Goal: Task Accomplishment & Management: Manage account settings

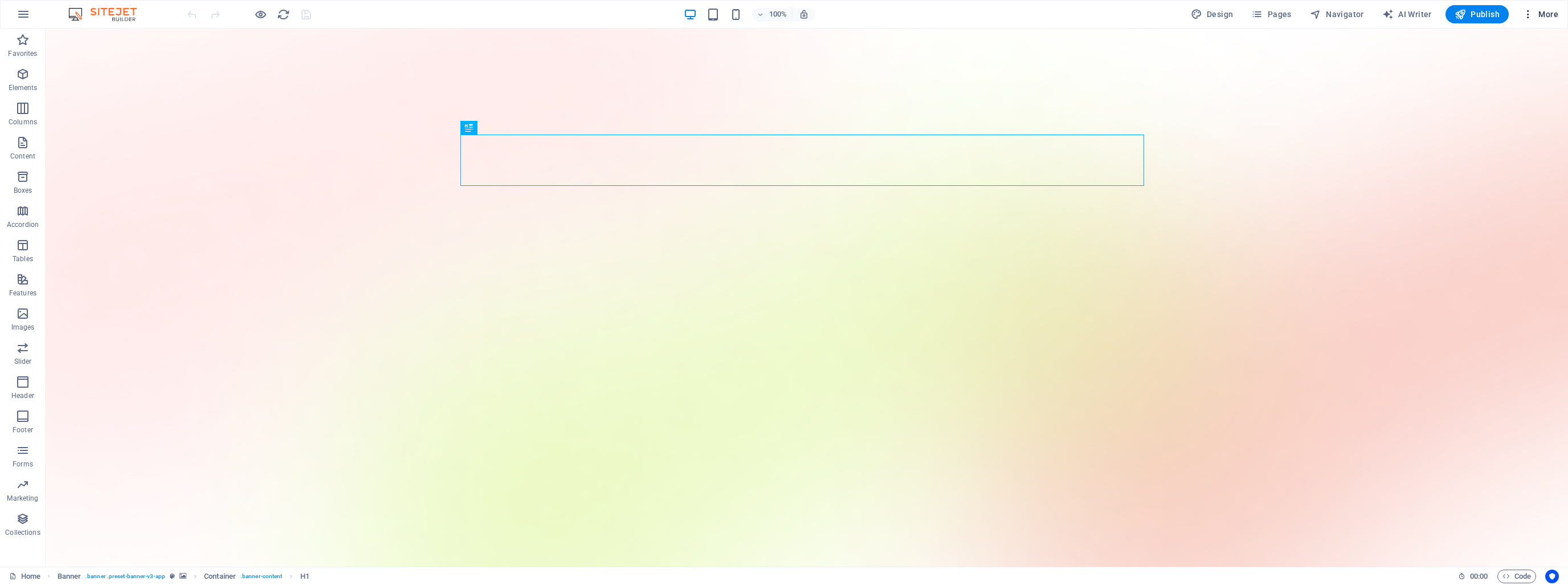
click at [1528, 9] on icon "button" at bounding box center [1528, 14] width 11 height 11
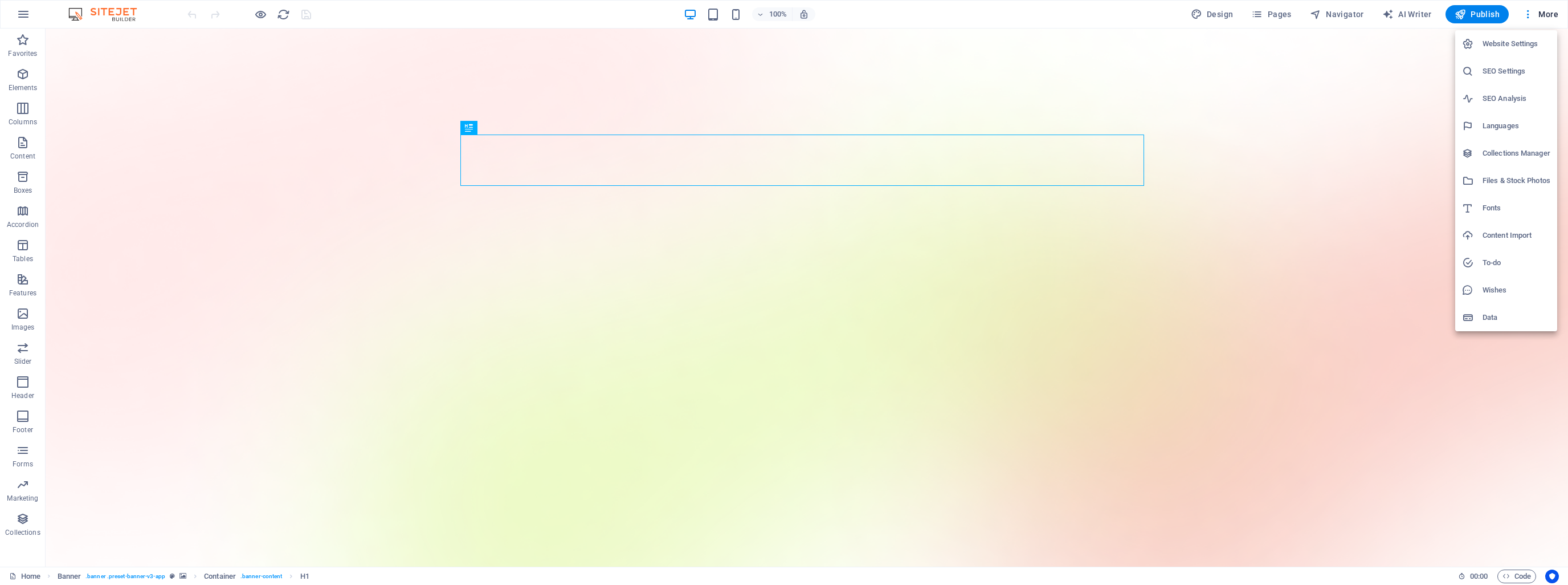
click at [1395, 235] on div at bounding box center [784, 292] width 1568 height 585
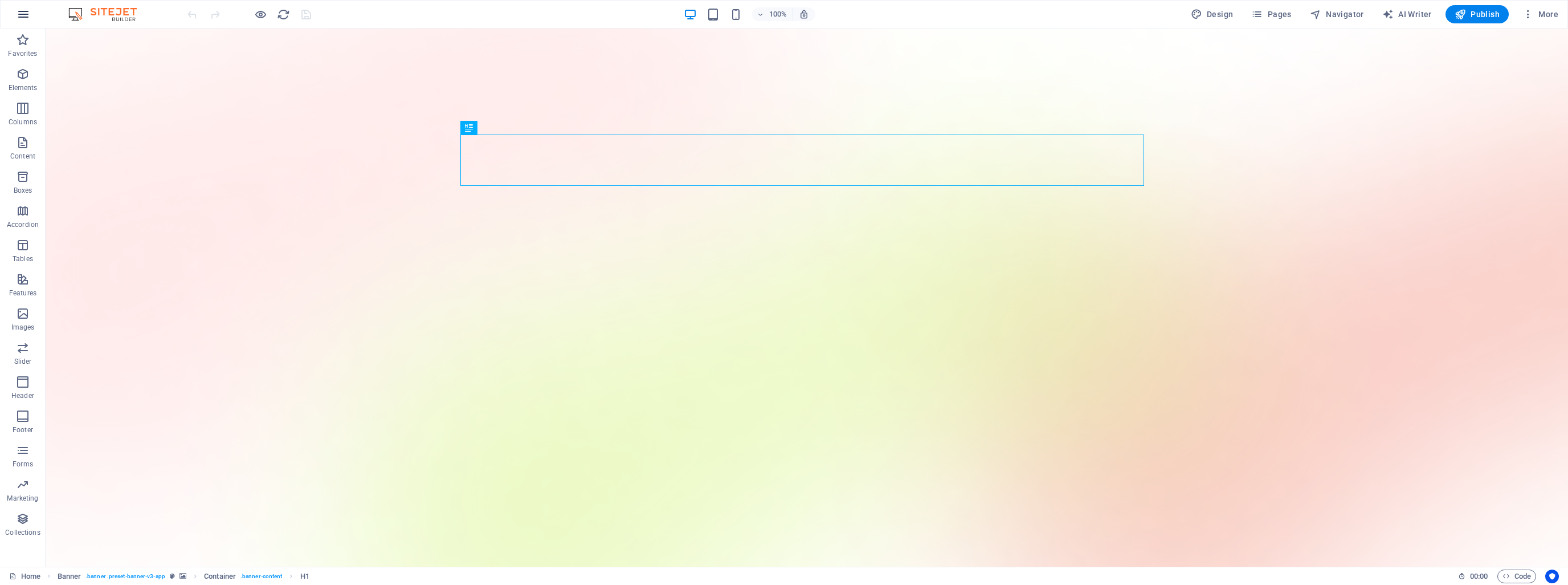
click at [24, 13] on icon "button" at bounding box center [23, 13] width 13 height 13
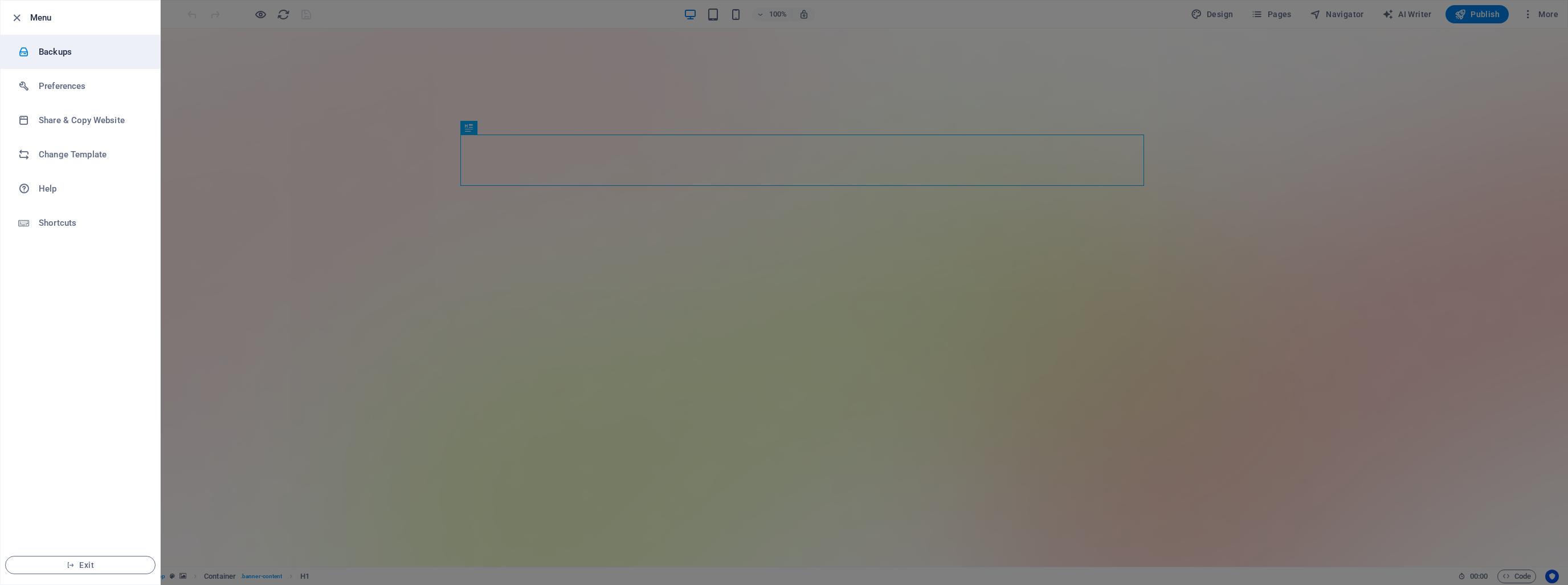
click at [48, 53] on h6 "Backups" at bounding box center [91, 51] width 105 height 13
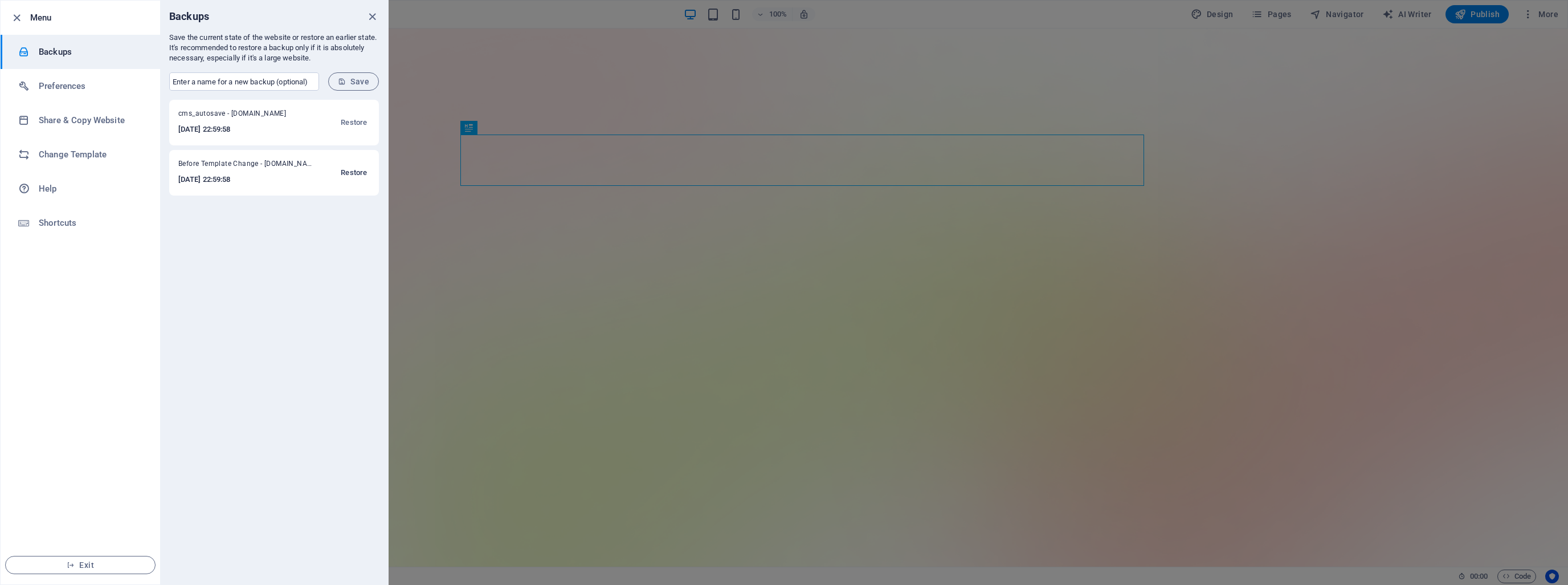
click at [354, 174] on span "Restore" at bounding box center [353, 172] width 26 height 13
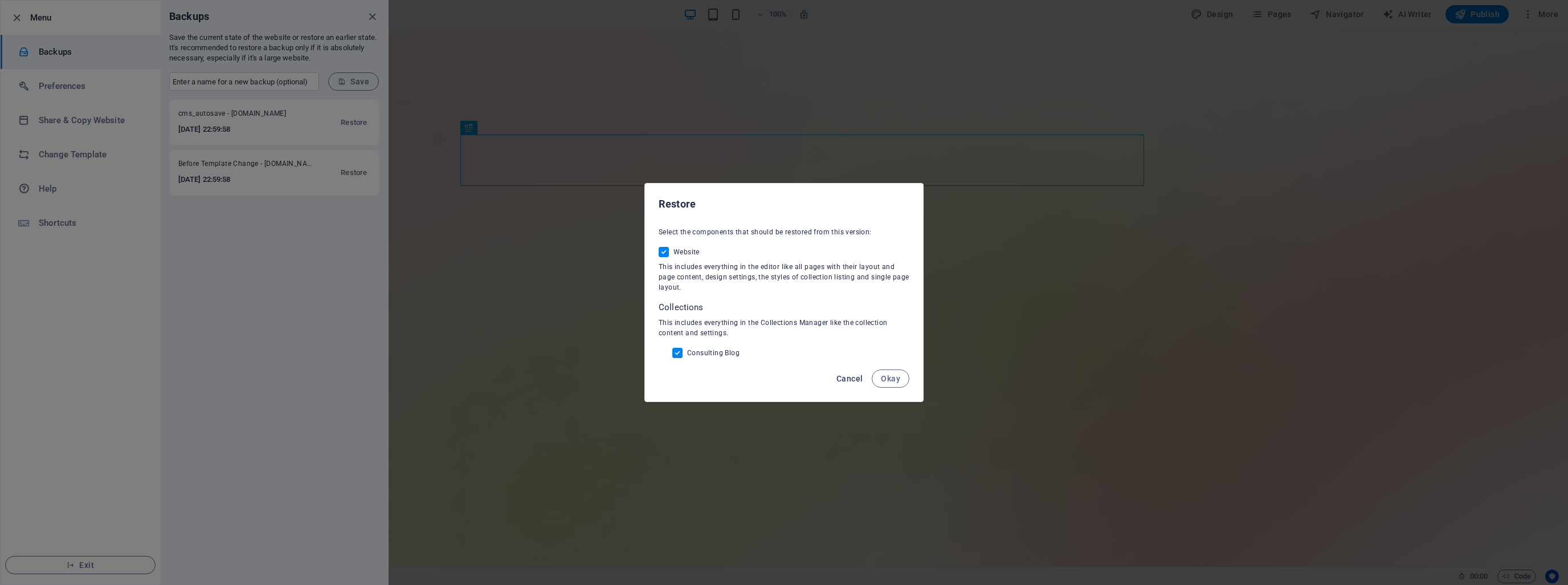
click at [849, 377] on span "Cancel" at bounding box center [849, 378] width 26 height 9
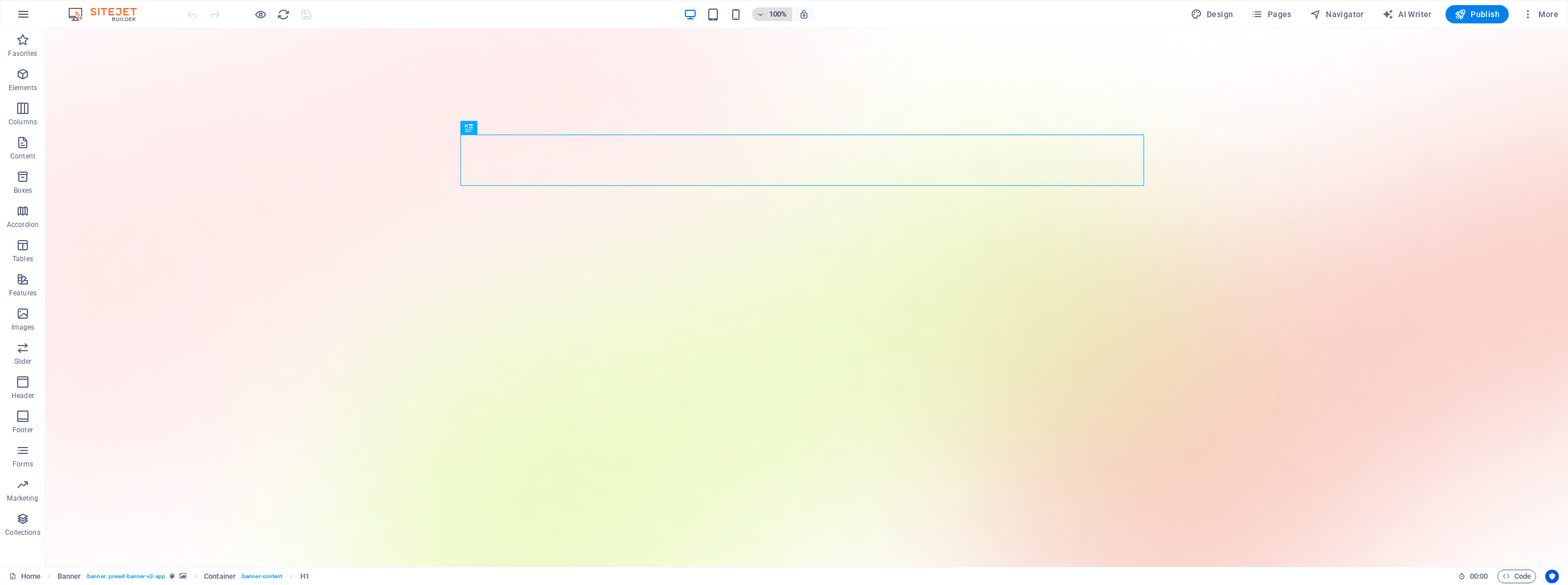
click at [767, 13] on span "100%" at bounding box center [772, 13] width 31 height 13
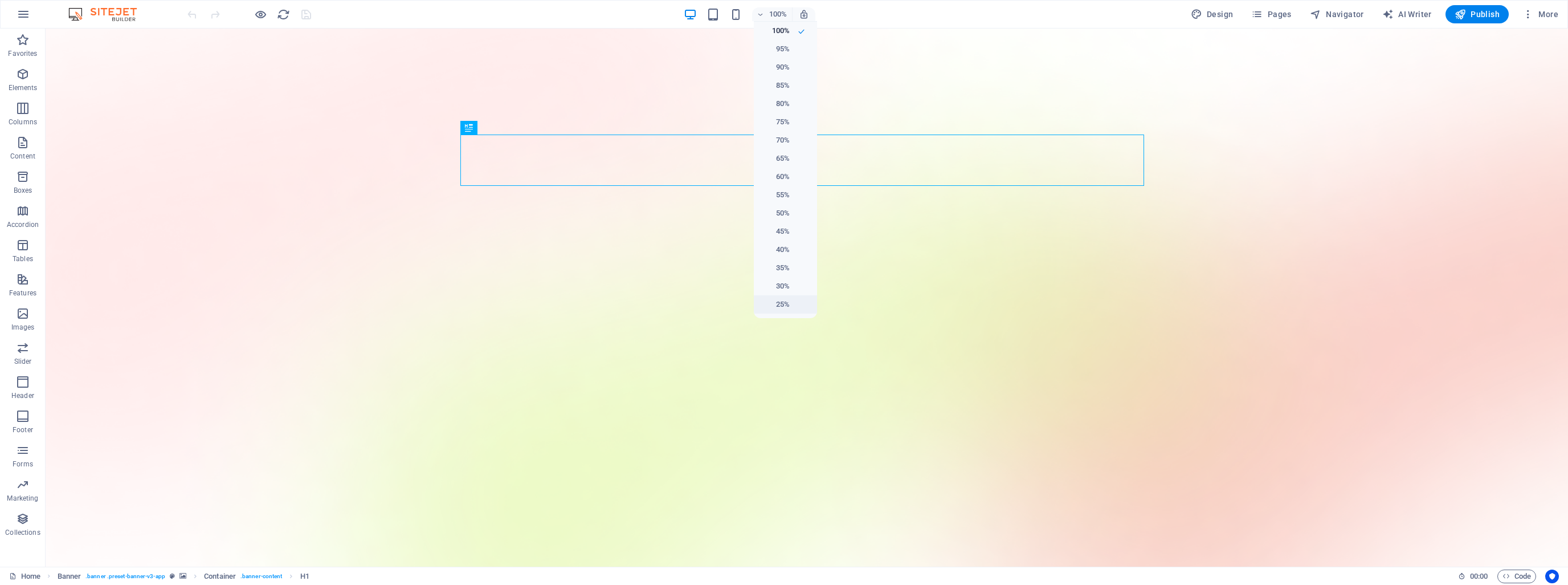
click at [788, 304] on h6 "25%" at bounding box center [775, 304] width 29 height 13
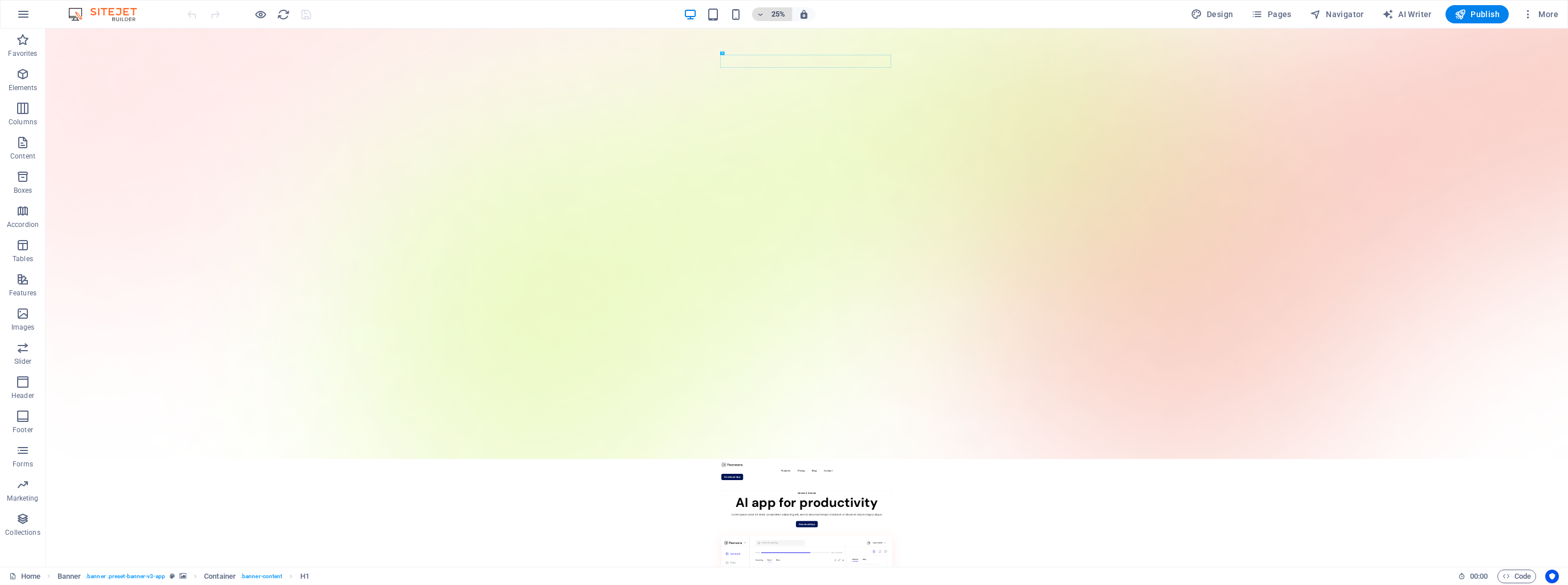
click at [765, 11] on icon "button" at bounding box center [761, 14] width 8 height 7
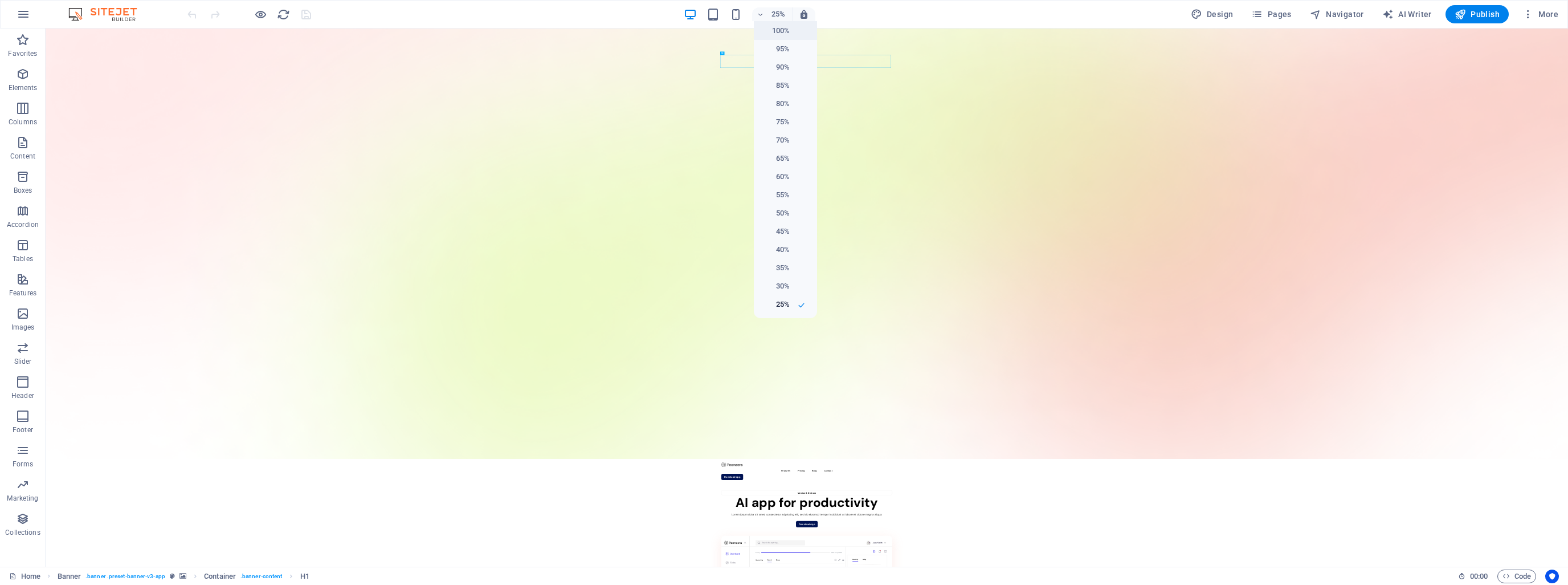
click at [784, 29] on h6 "100%" at bounding box center [775, 30] width 29 height 13
